Goal: Navigation & Orientation: Find specific page/section

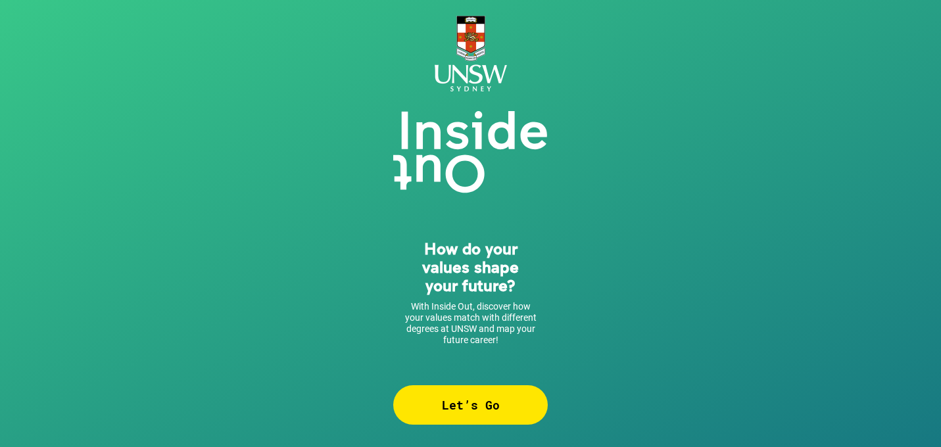
click at [518, 406] on div "Let’s Go" at bounding box center [470, 404] width 155 height 39
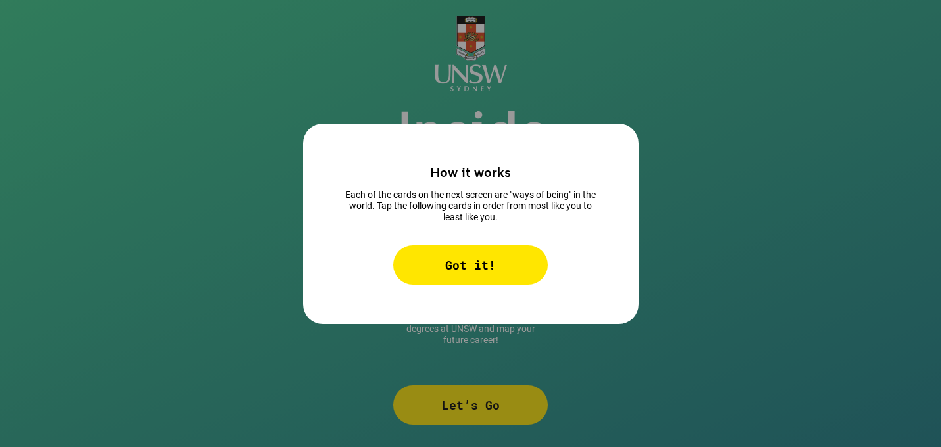
click at [513, 266] on div "Got it!" at bounding box center [470, 264] width 155 height 39
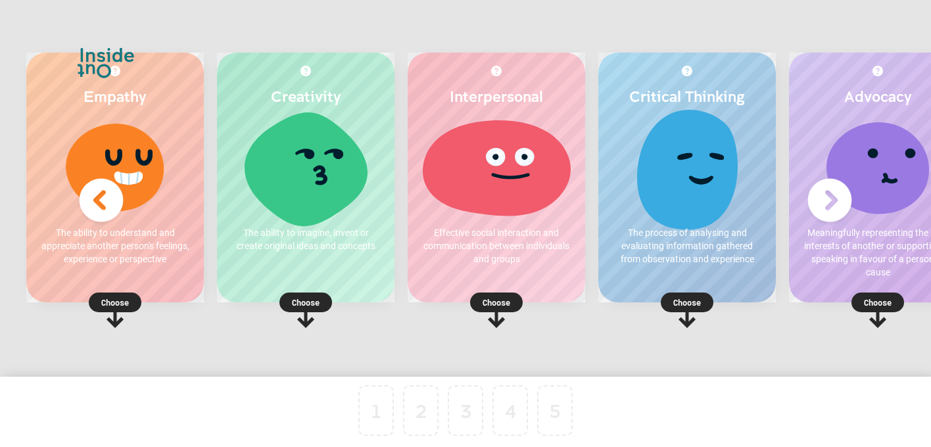
click at [134, 235] on p "The ability to understand and appreciate another person's feelings, experience …" at bounding box center [114, 245] width 151 height 39
click at [148, 166] on div at bounding box center [114, 167] width 151 height 99
click at [114, 296] on p "Choose" at bounding box center [115, 302] width 178 height 13
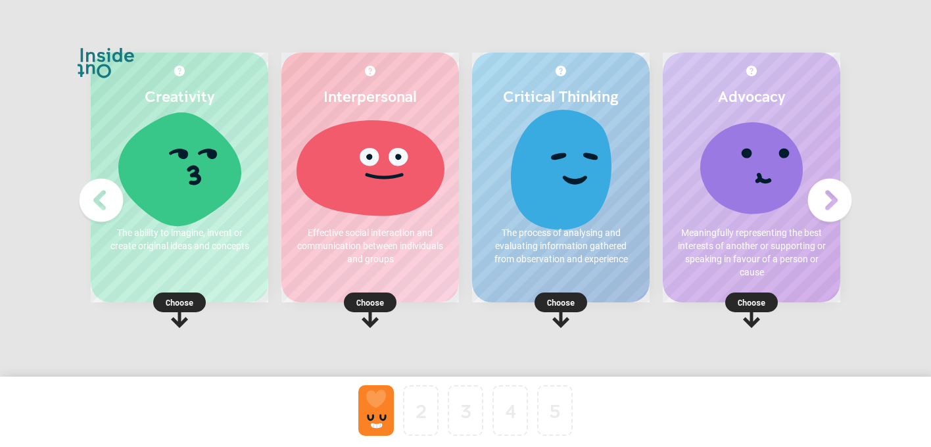
click at [375, 302] on p "Choose" at bounding box center [371, 302] width 178 height 13
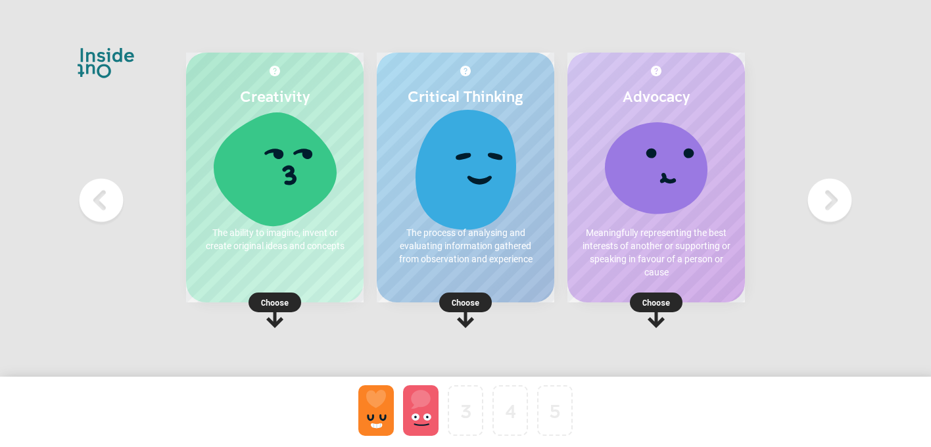
click at [654, 301] on p "Choose" at bounding box center [657, 302] width 178 height 13
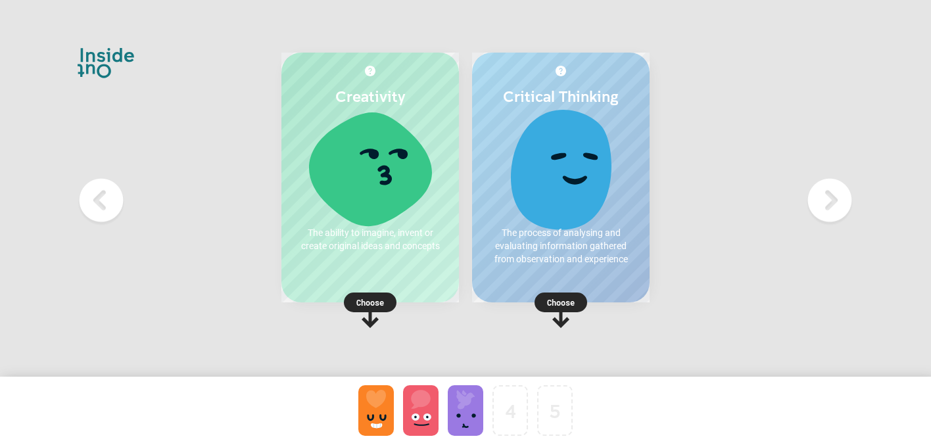
click at [825, 196] on img at bounding box center [830, 200] width 53 height 53
click at [828, 197] on img at bounding box center [830, 200] width 53 height 53
click at [94, 203] on img at bounding box center [101, 200] width 53 height 53
click at [374, 297] on p "Choose" at bounding box center [371, 302] width 178 height 13
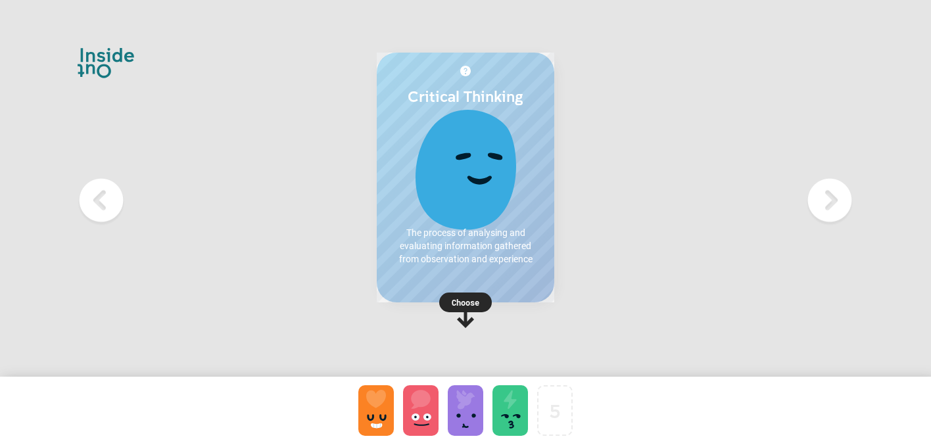
click at [460, 300] on p "Choose" at bounding box center [466, 302] width 178 height 13
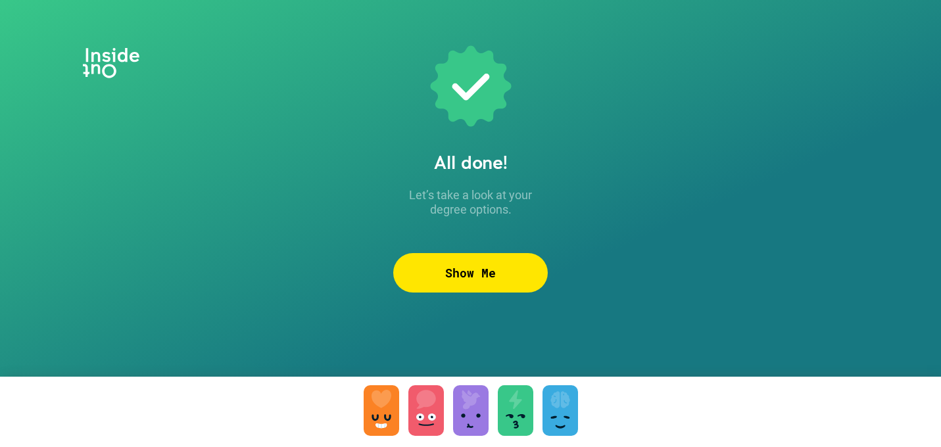
click at [491, 266] on div "Show Me" at bounding box center [470, 272] width 155 height 39
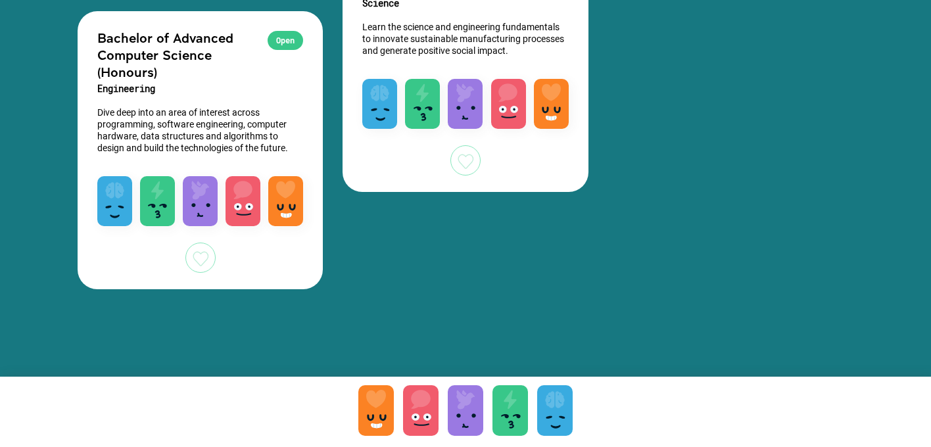
scroll to position [3410, 0]
